Goal: Navigation & Orientation: Find specific page/section

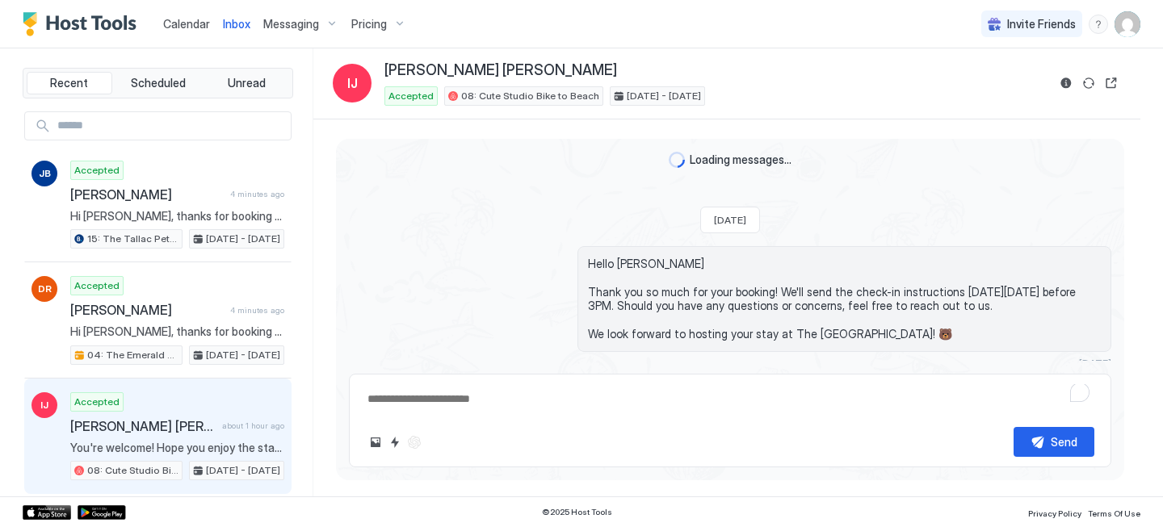
scroll to position [731, 0]
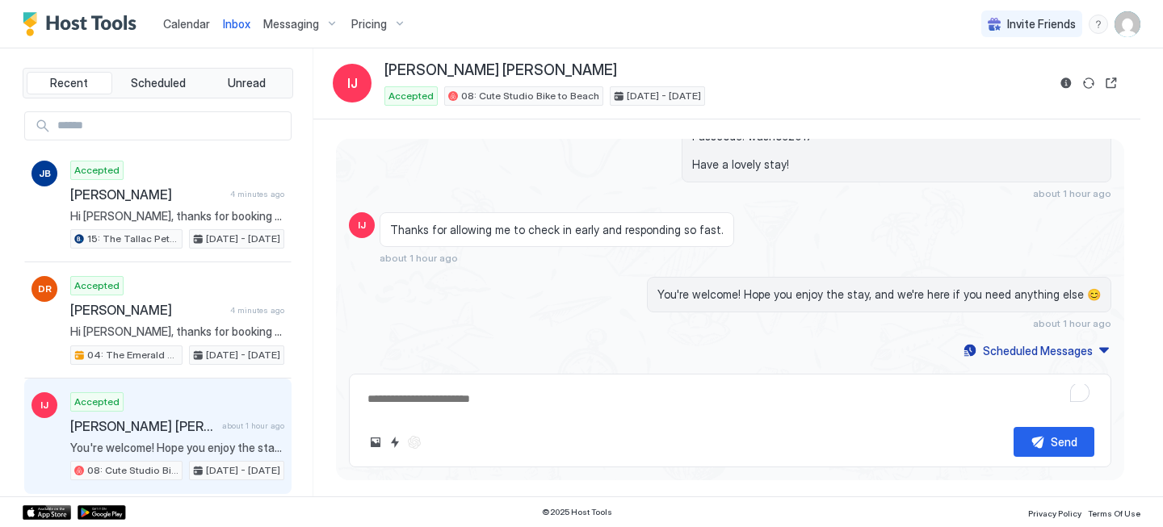
click at [173, 25] on span "Calendar" at bounding box center [186, 24] width 47 height 14
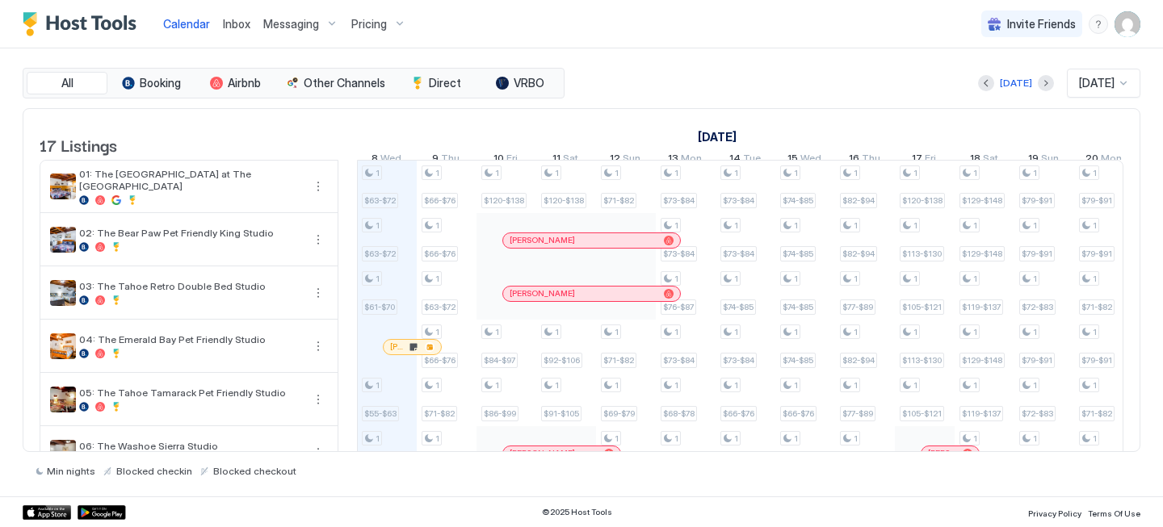
click at [244, 31] on link "Inbox" at bounding box center [236, 23] width 27 height 17
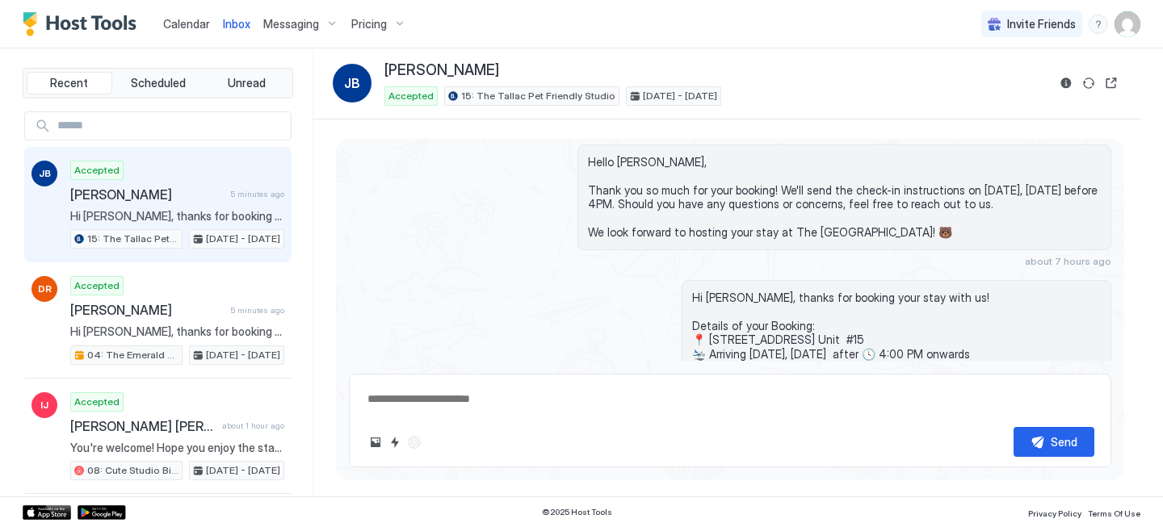
scroll to position [286, 0]
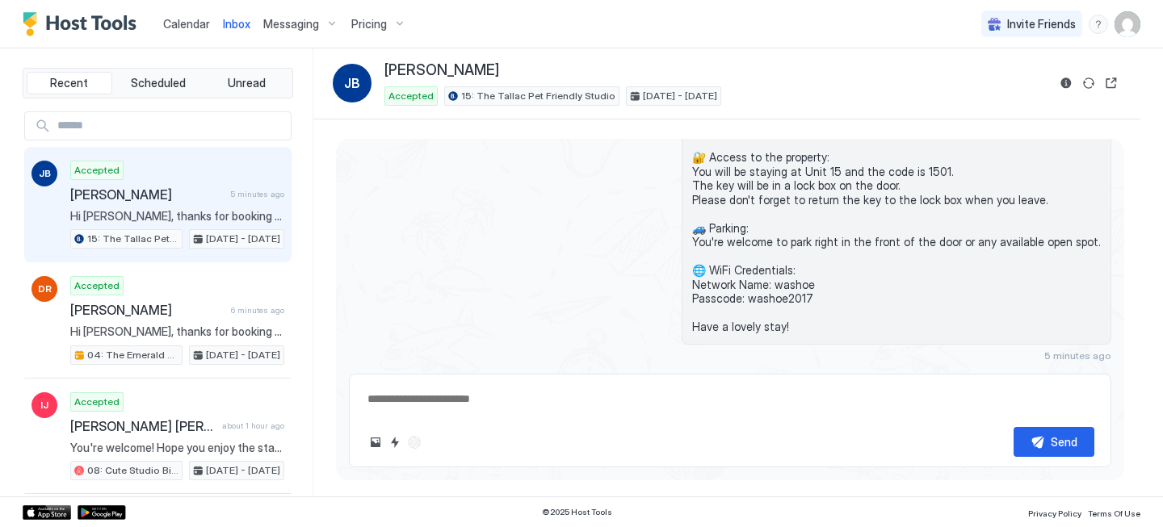
click at [177, 24] on span "Calendar" at bounding box center [186, 24] width 47 height 14
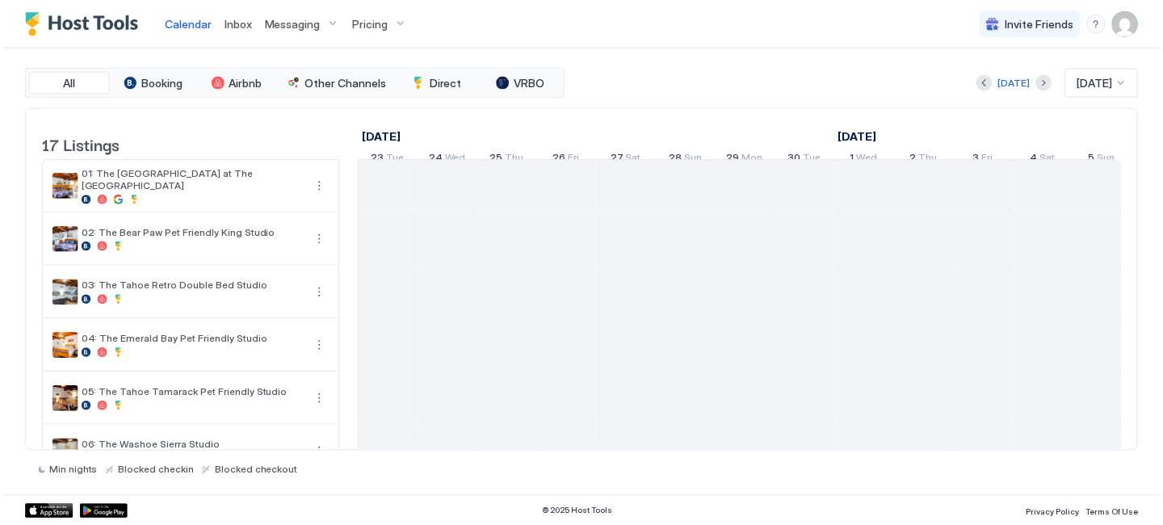
scroll to position [0, 897]
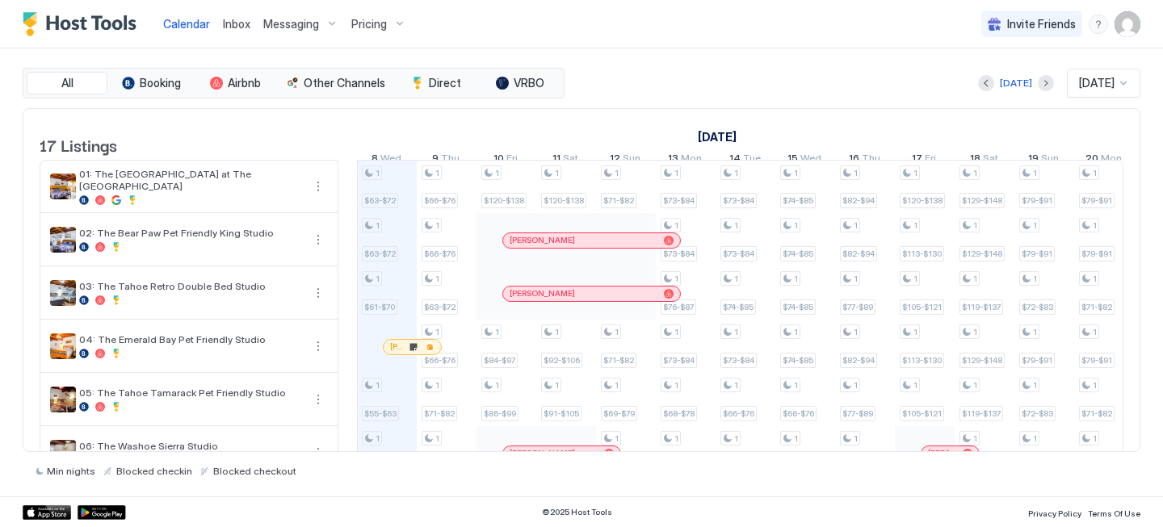
click at [195, 21] on span "Calendar" at bounding box center [186, 24] width 47 height 14
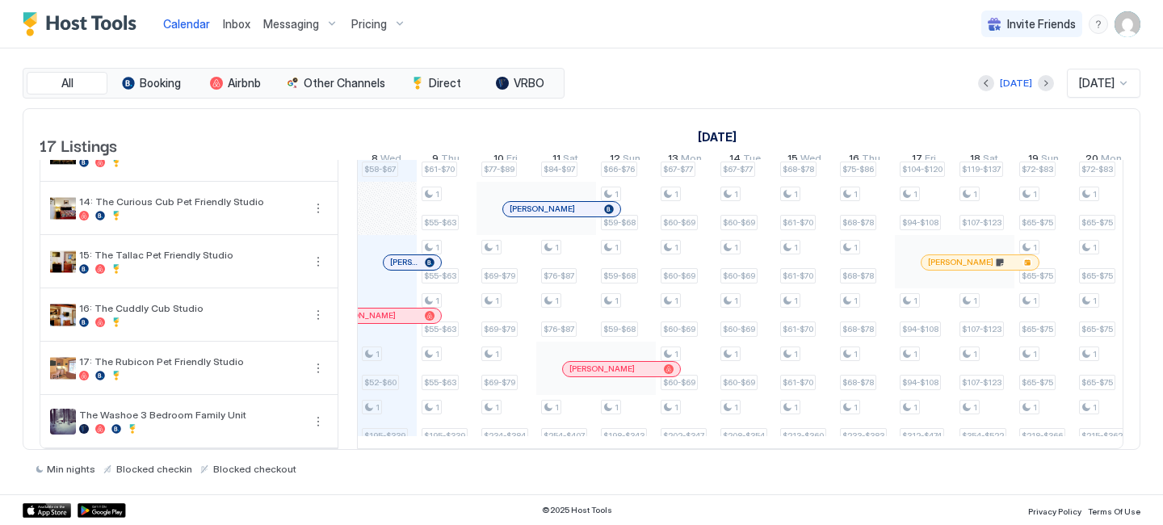
scroll to position [641, 0]
click at [401, 257] on span "[PERSON_NAME]" at bounding box center [404, 262] width 28 height 10
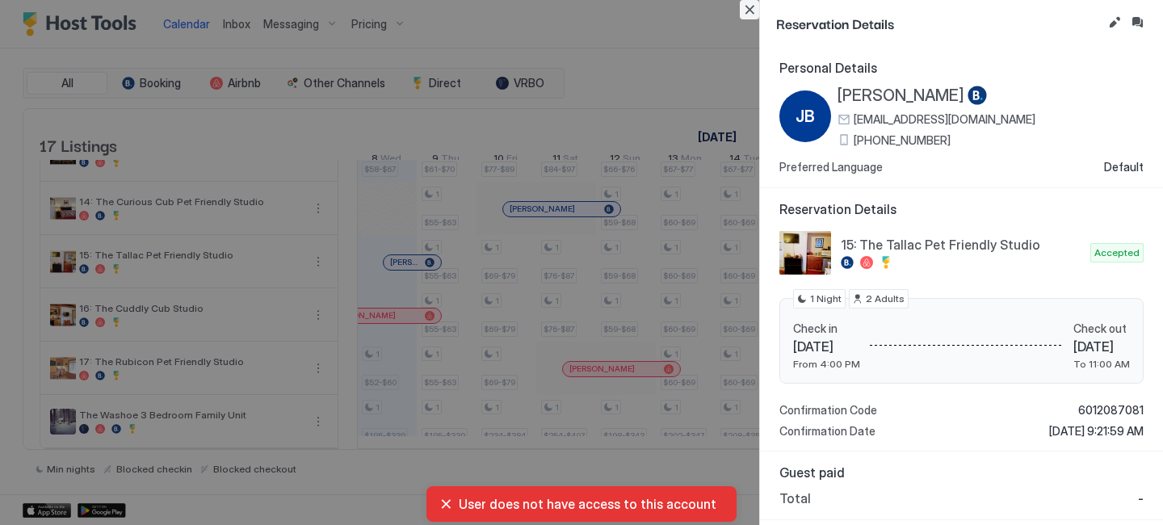
click at [750, 10] on button "Close" at bounding box center [749, 9] width 19 height 19
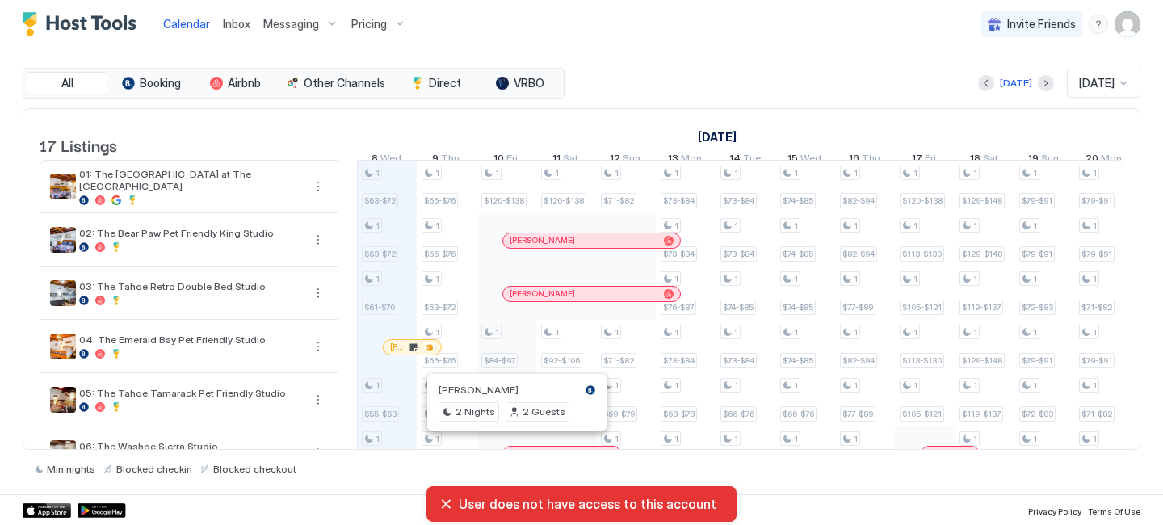
scroll to position [74, 0]
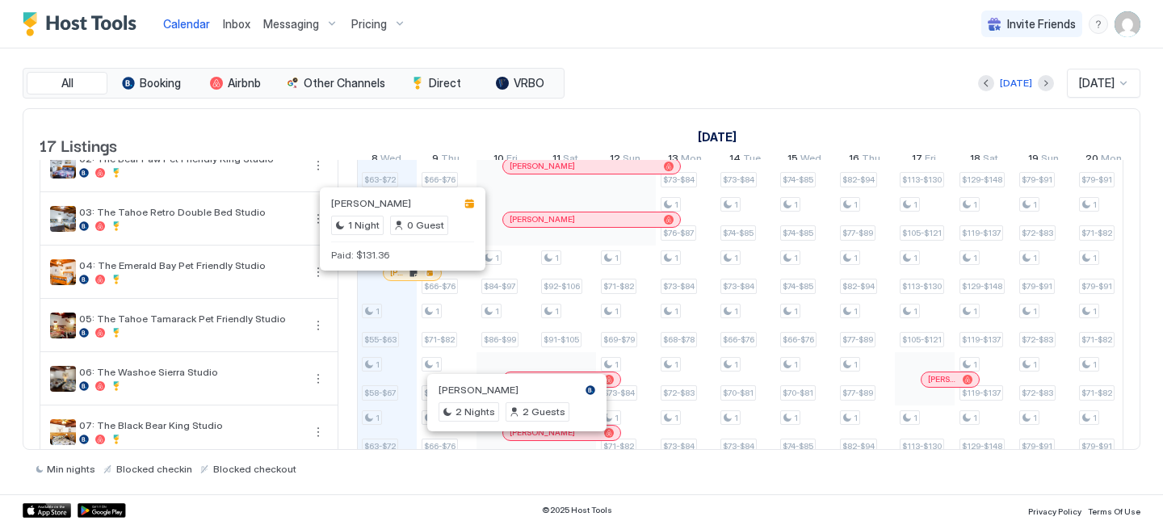
click at [400, 279] on div at bounding box center [399, 272] width 13 height 13
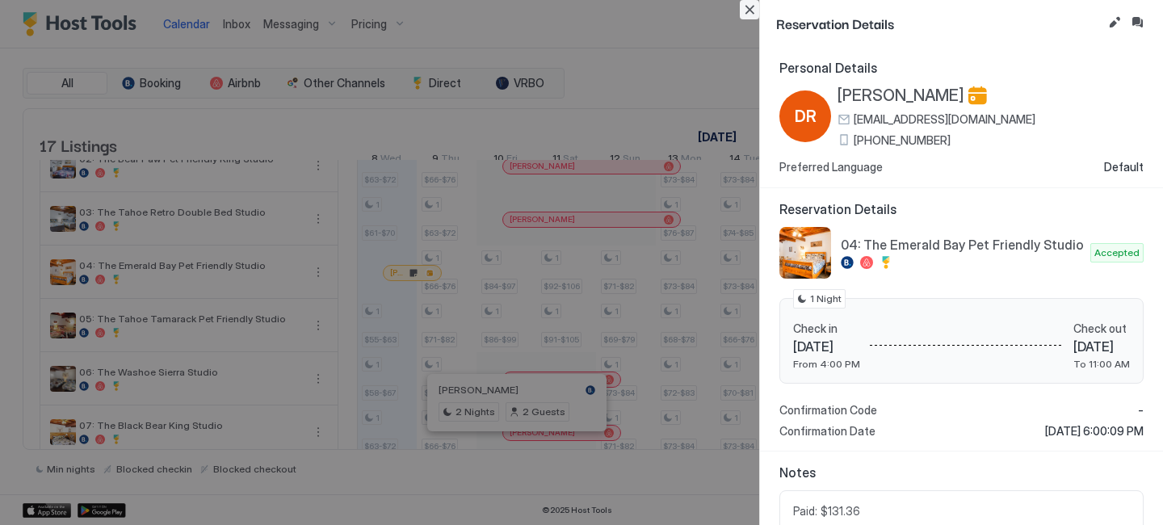
click at [753, 9] on button "Close" at bounding box center [749, 9] width 19 height 19
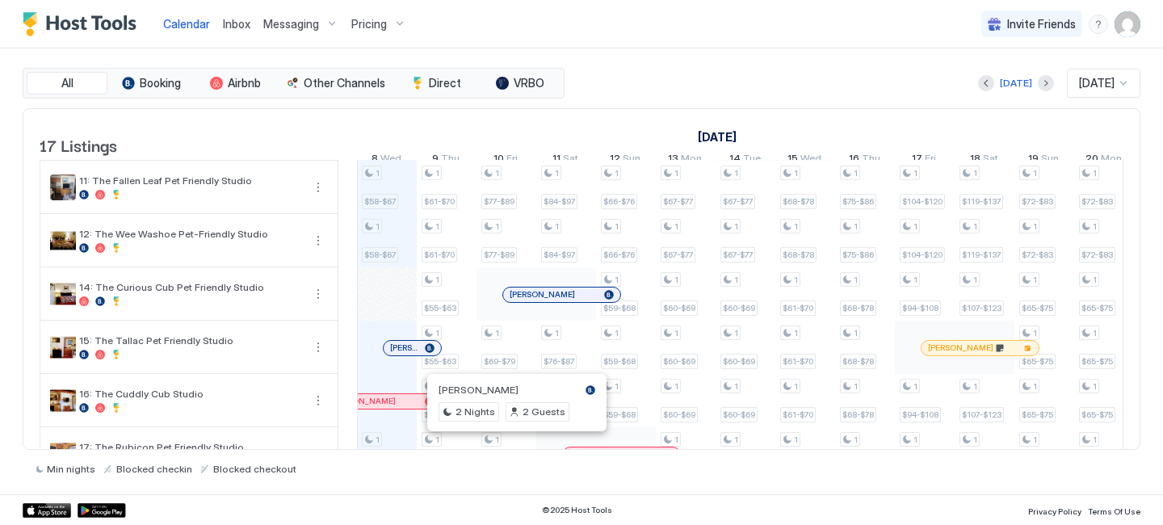
scroll to position [545, 0]
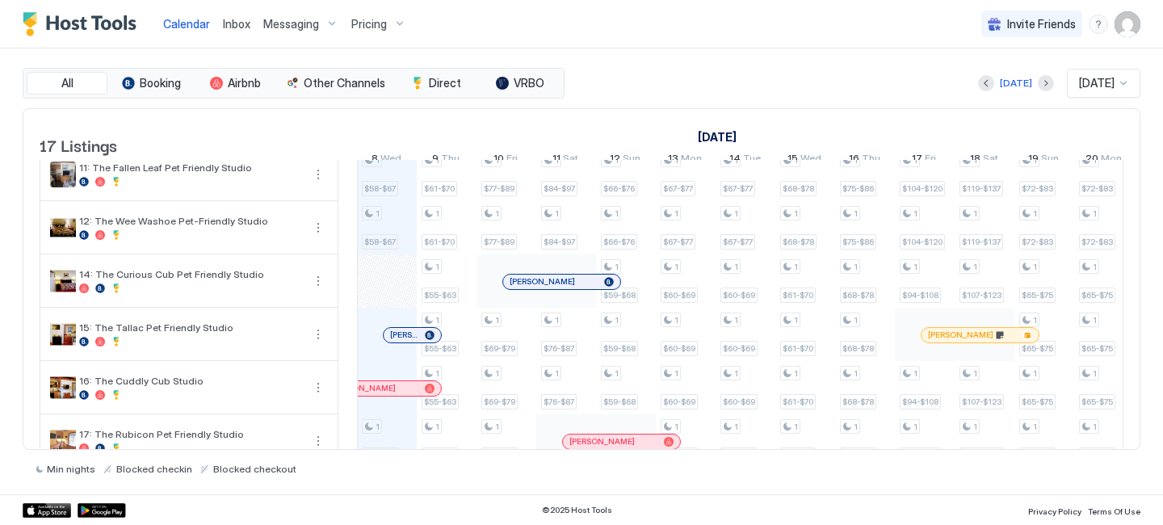
click at [527, 288] on div at bounding box center [526, 281] width 13 height 13
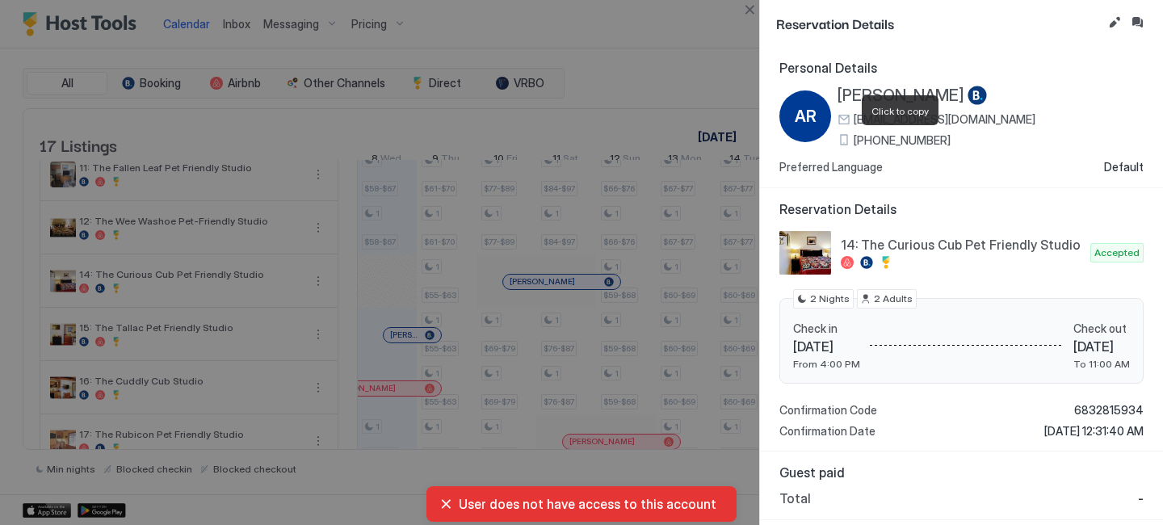
click at [907, 141] on span "[PHONE_NUMBER]" at bounding box center [902, 140] width 97 height 15
click at [1141, 22] on button "Inbox" at bounding box center [1136, 22] width 19 height 19
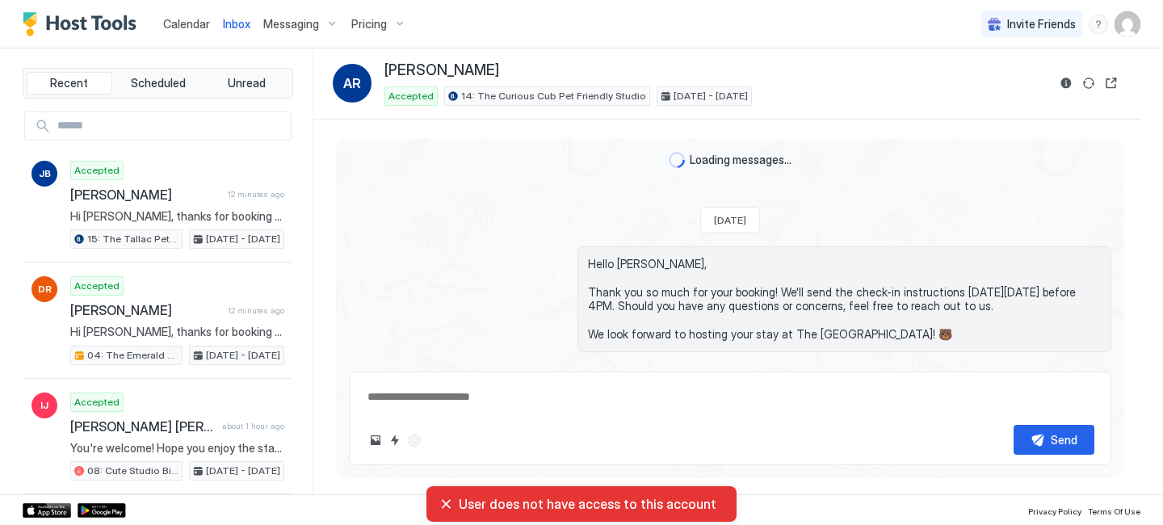
scroll to position [42, 0]
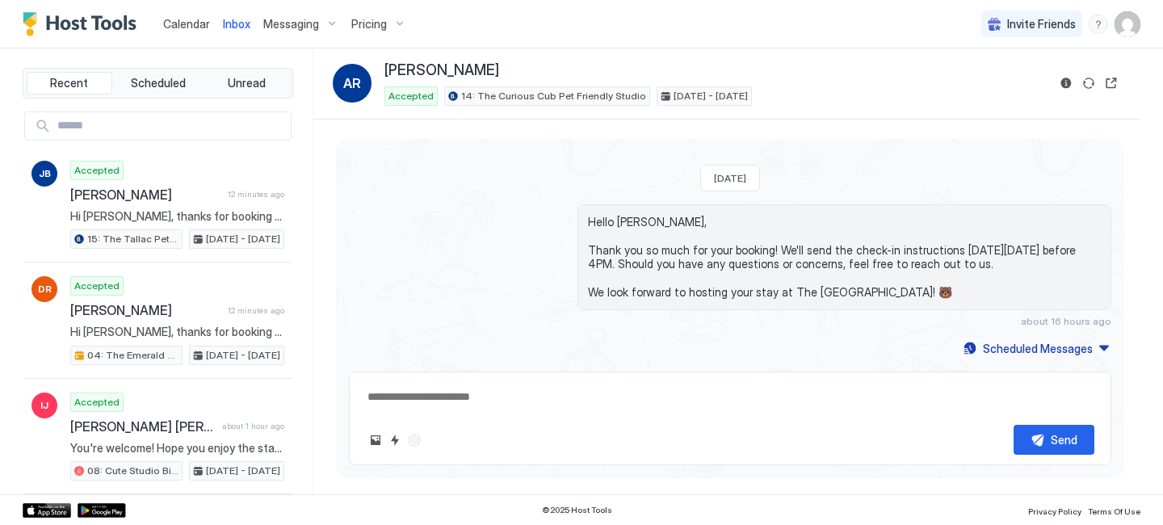
click at [472, 69] on span "[PERSON_NAME]" at bounding box center [441, 70] width 115 height 19
copy div "[PERSON_NAME]"
click at [1002, 350] on div "Scheduled Messages" at bounding box center [1038, 348] width 110 height 17
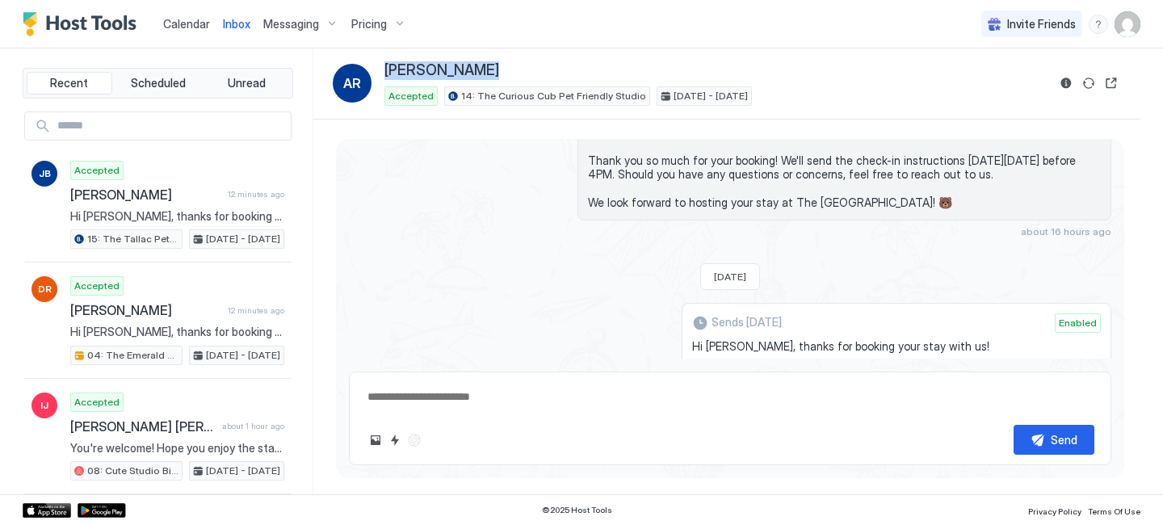
scroll to position [149, 0]
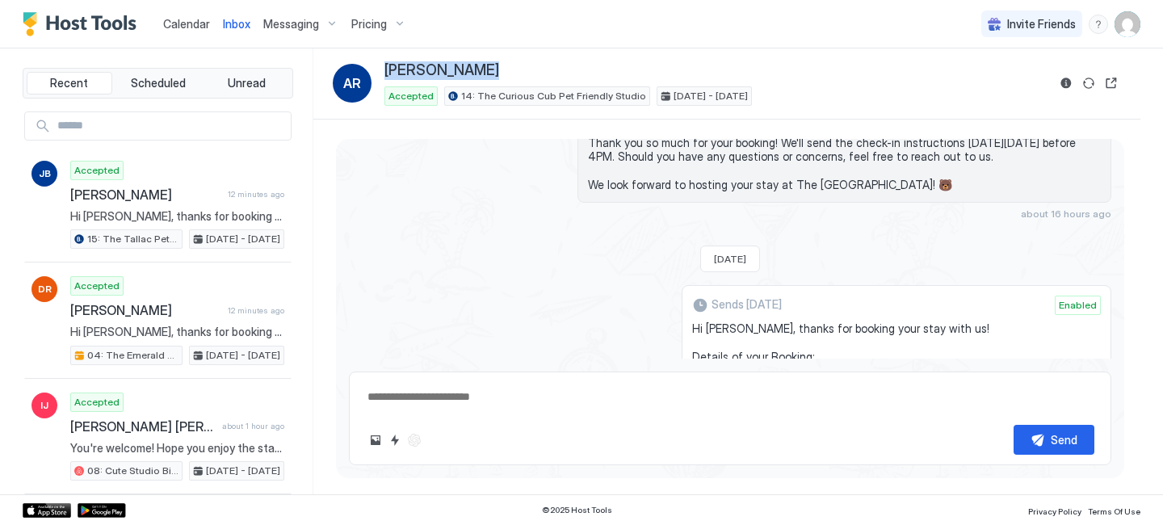
drag, startPoint x: 804, startPoint y: 262, endPoint x: 701, endPoint y: 320, distance: 118.2
click at [701, 321] on div "Sends [DATE] Enabled Hi [PERSON_NAME], thanks for booking your stay with us! De…" at bounding box center [897, 476] width 430 height 382
copy span "Hi [PERSON_NAME], thanks for booking your stay with us! Details of your Booking…"
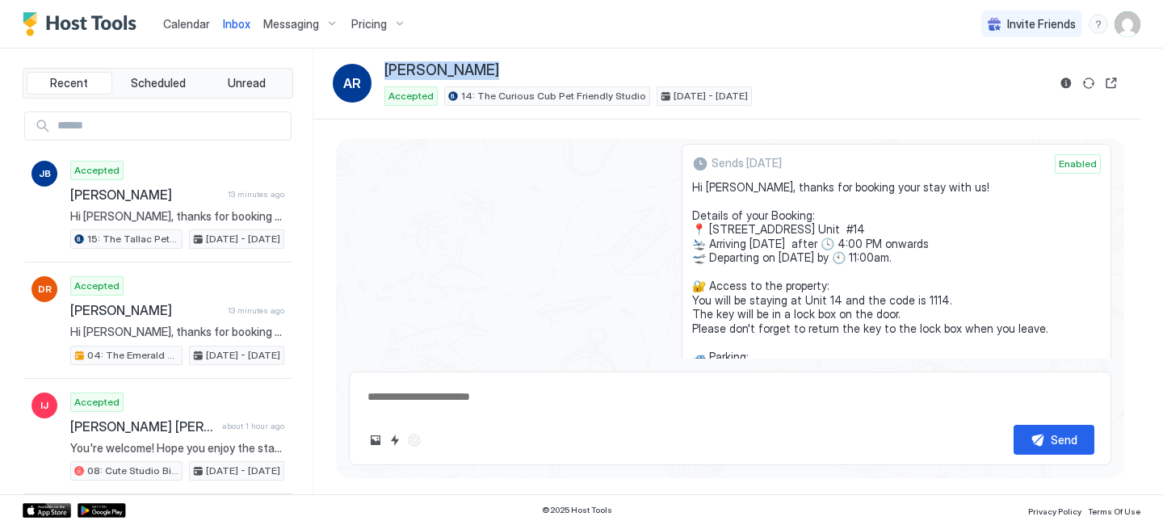
scroll to position [489, 0]
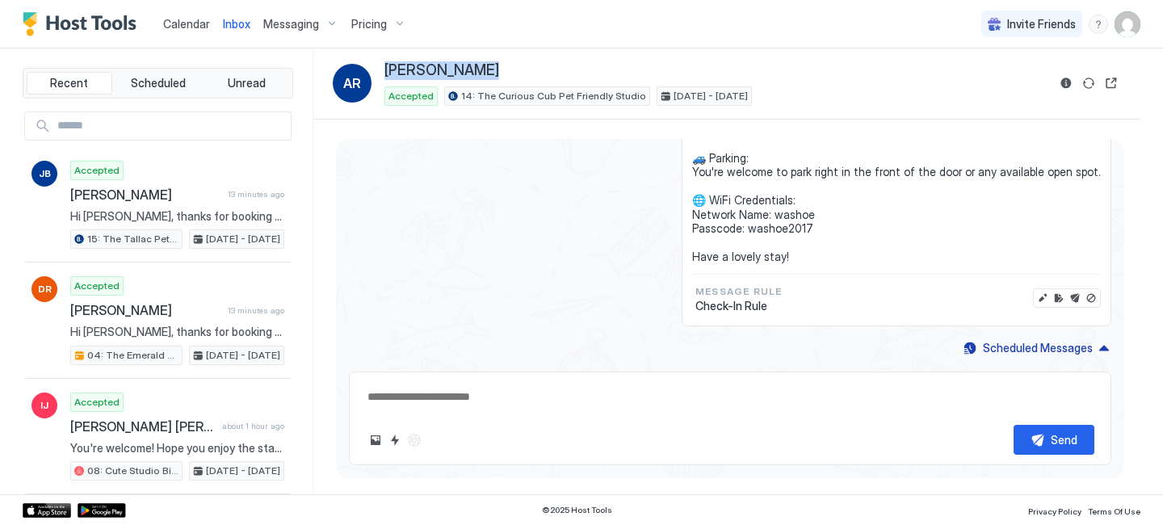
click at [194, 27] on span "Calendar" at bounding box center [186, 24] width 47 height 14
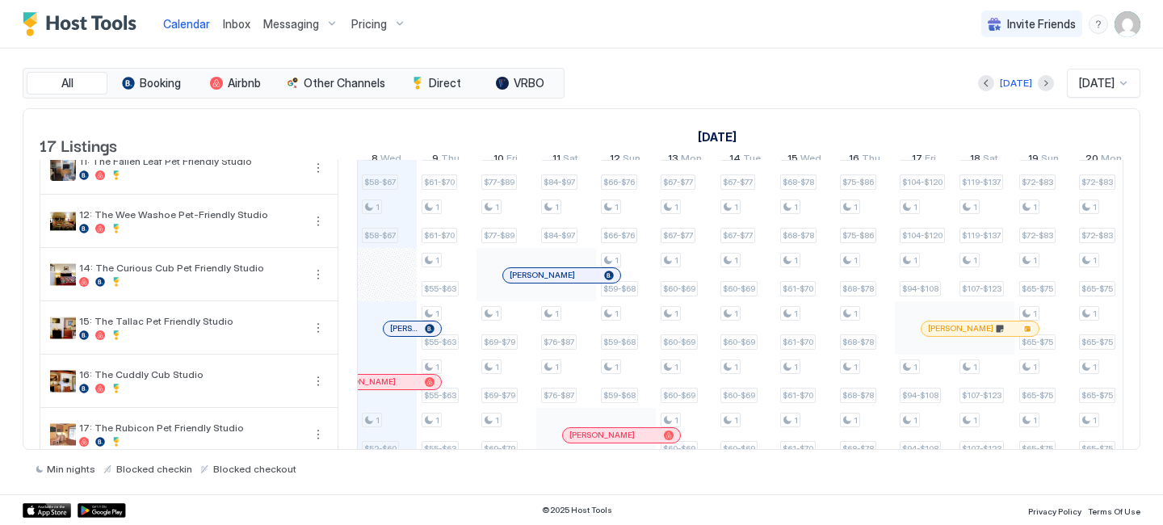
scroll to position [641, 0]
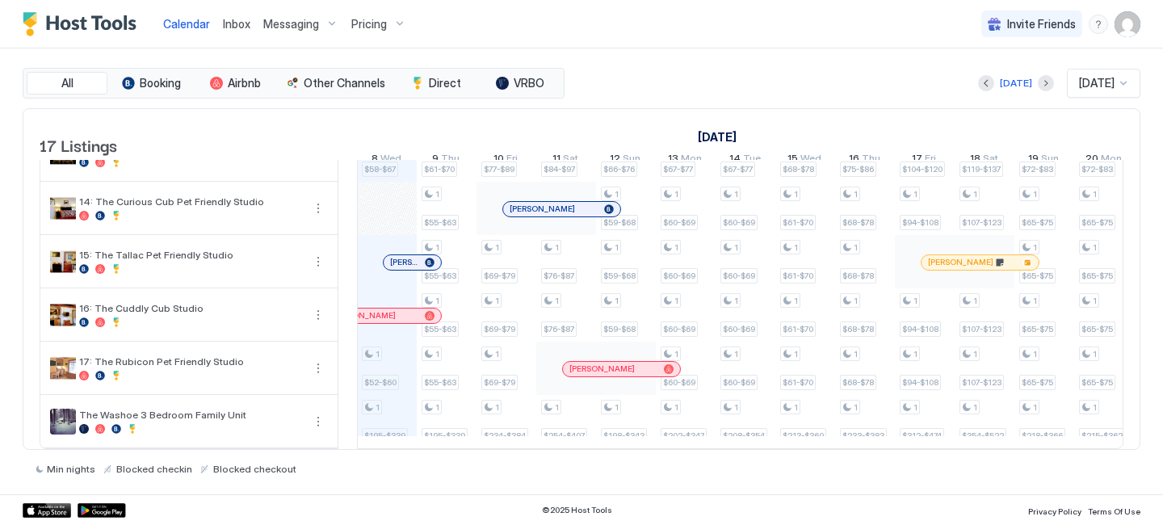
click at [233, 30] on span "Inbox" at bounding box center [236, 24] width 27 height 14
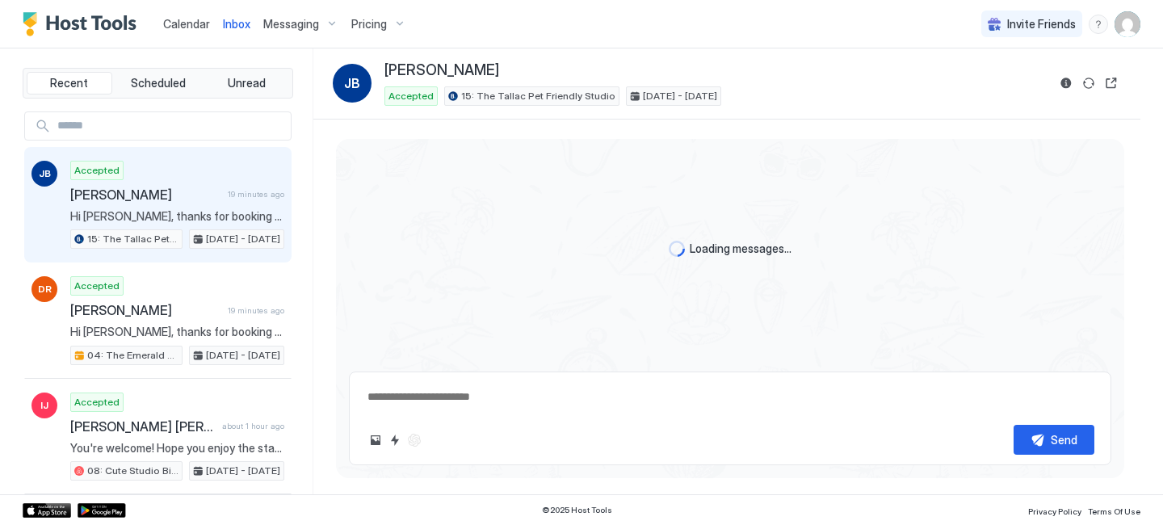
scroll to position [343, 0]
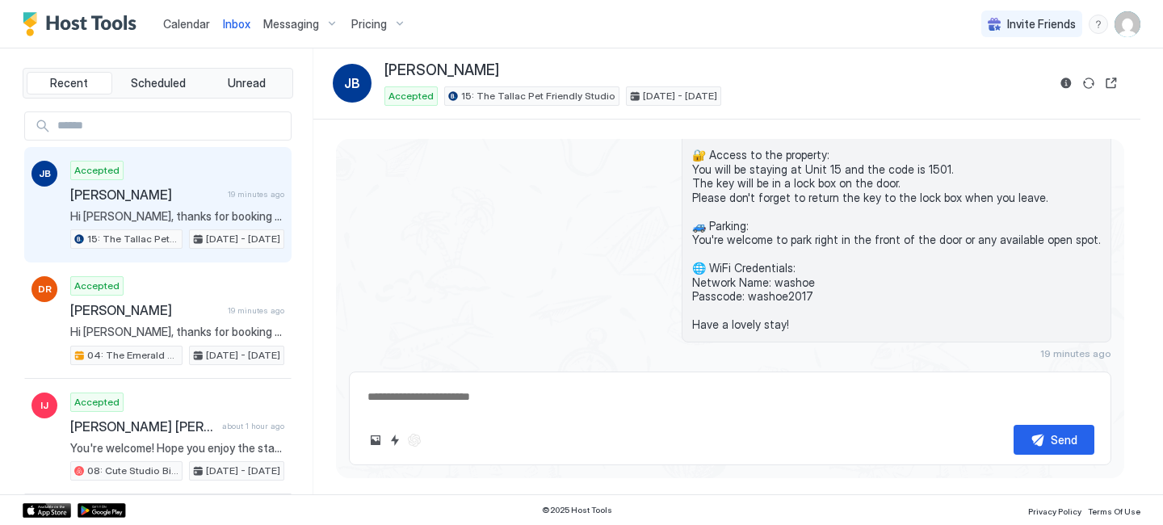
click at [183, 23] on span "Calendar" at bounding box center [186, 24] width 47 height 14
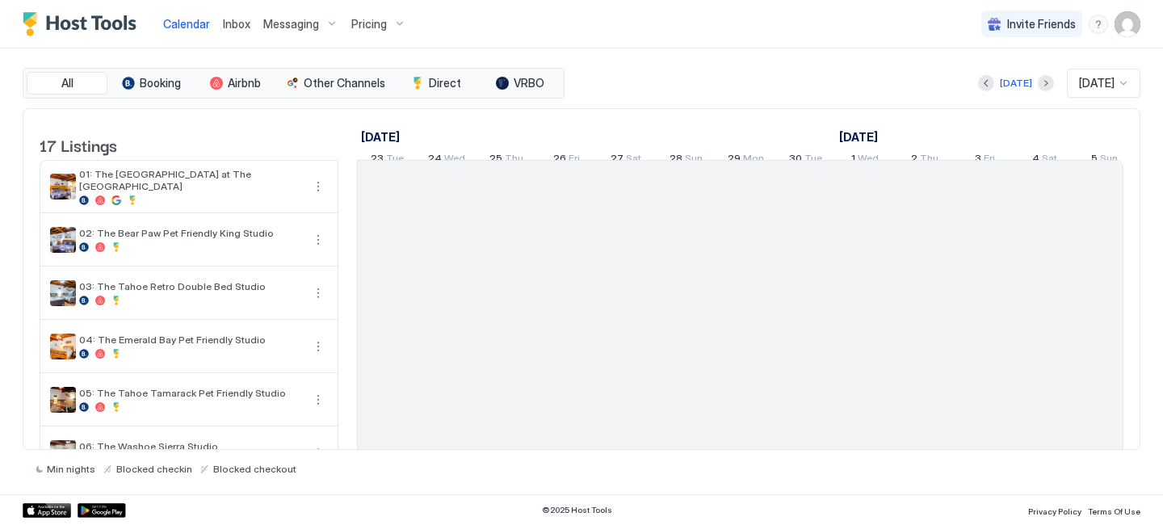
scroll to position [0, 897]
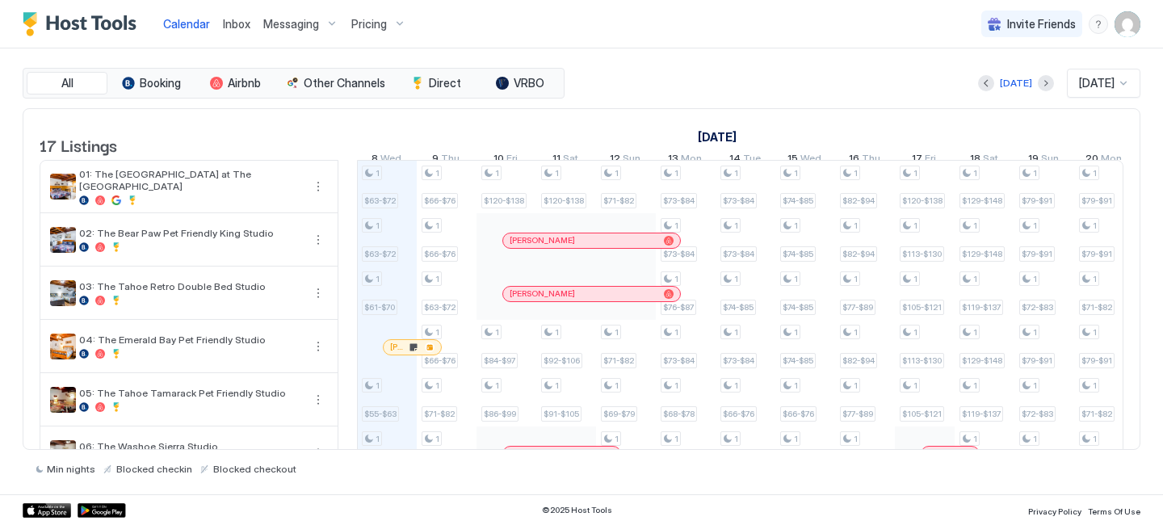
click at [233, 31] on link "Inbox" at bounding box center [236, 23] width 27 height 17
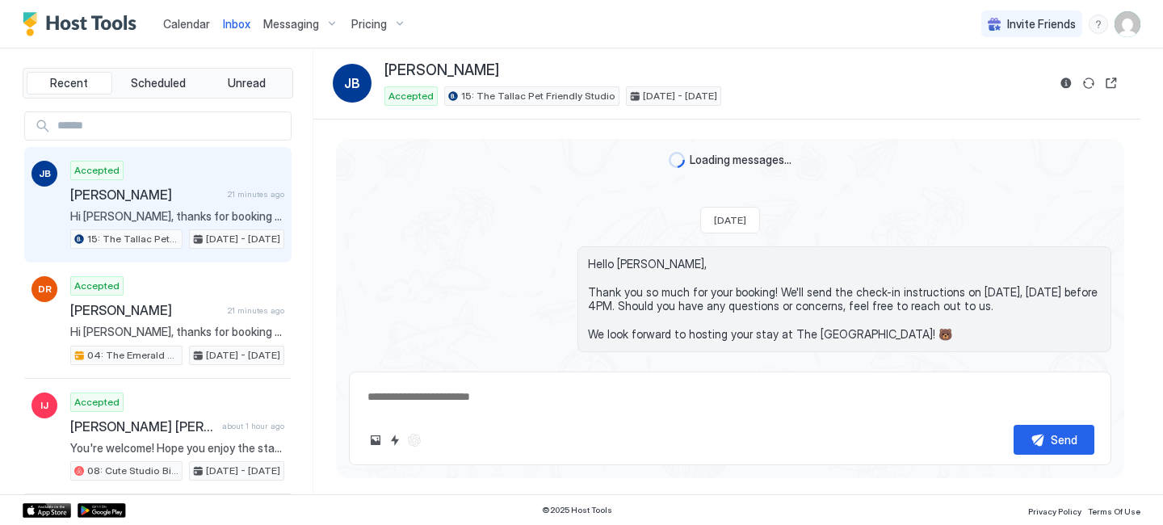
scroll to position [343, 0]
